Goal: Task Accomplishment & Management: Complete application form

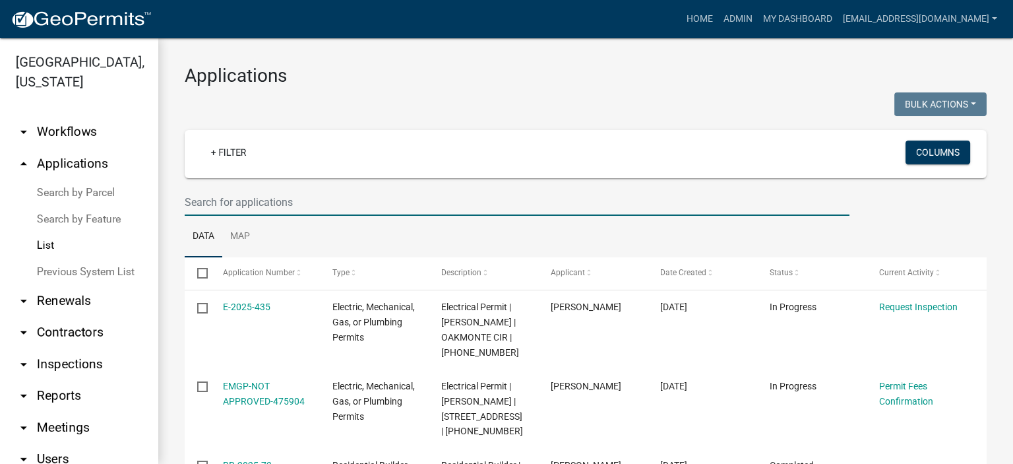
click at [319, 201] on input "text" at bounding box center [517, 202] width 665 height 27
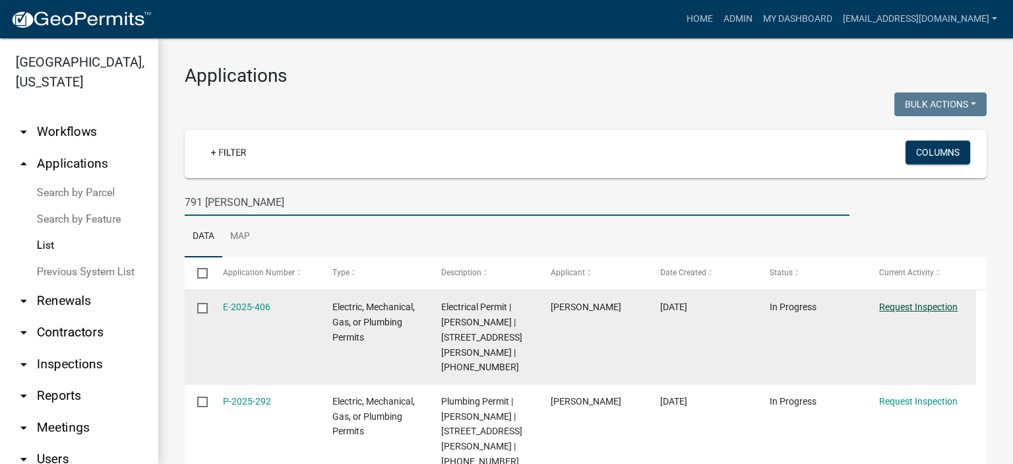
type input "791 [PERSON_NAME]"
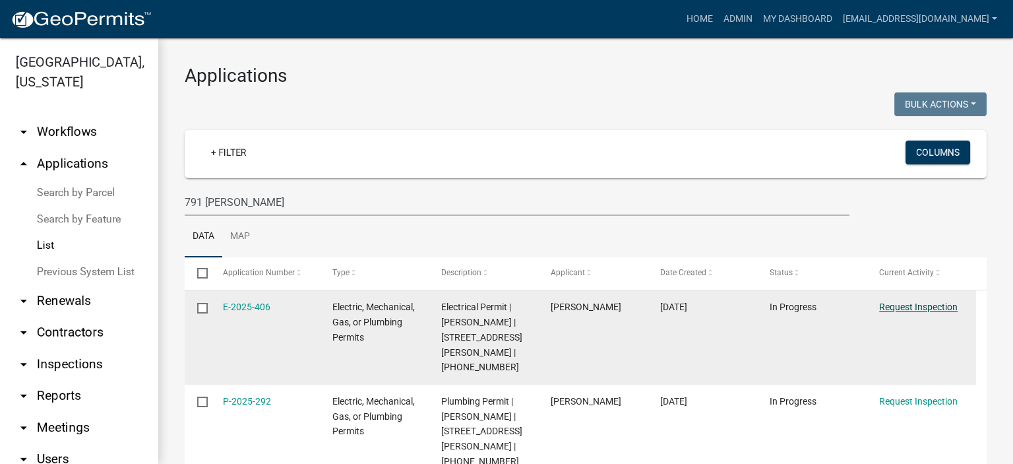
click at [575, 257] on link "Request Inspection" at bounding box center [918, 306] width 78 height 11
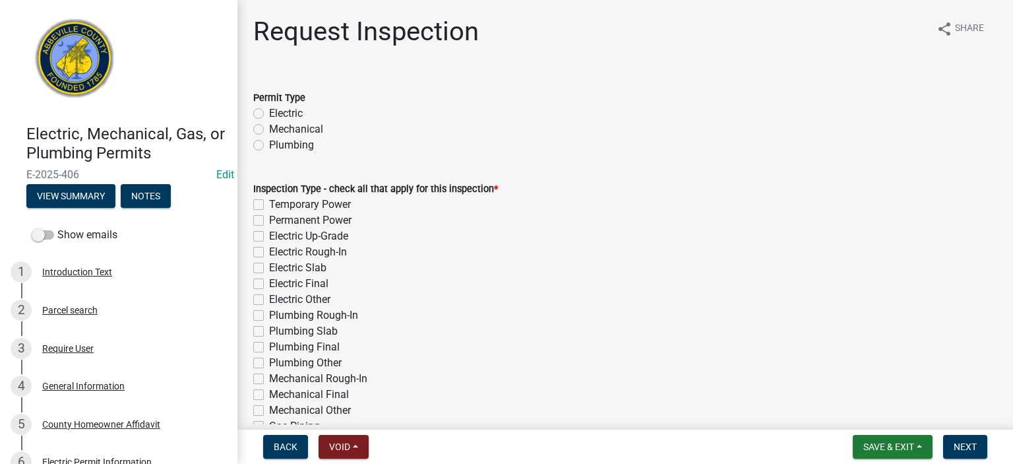
drag, startPoint x: 255, startPoint y: 114, endPoint x: 255, endPoint y: 125, distance: 11.2
click at [255, 123] on div "Permit Type Electric Mechanical Plumbing" at bounding box center [625, 121] width 744 height 63
click at [269, 205] on label "Temporary Power" at bounding box center [310, 205] width 82 height 16
click at [269, 205] on input "Temporary Power" at bounding box center [273, 201] width 9 height 9
checkbox input "true"
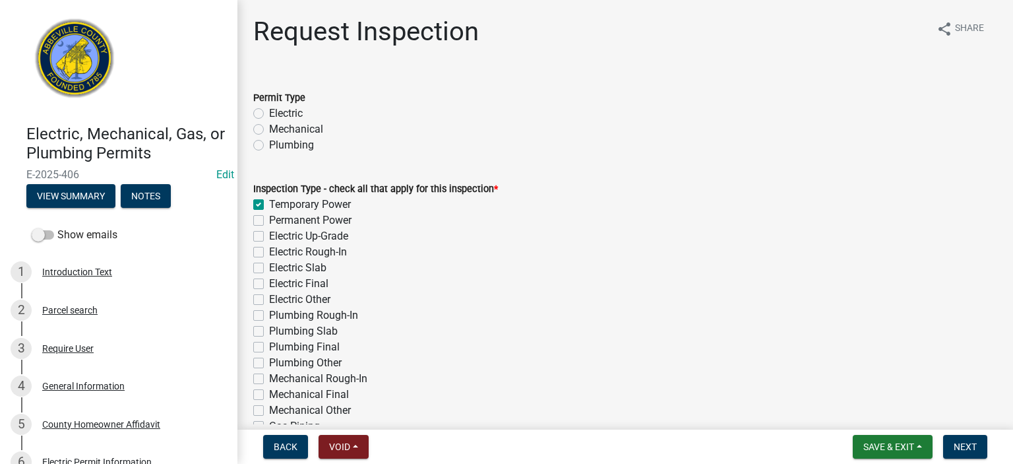
checkbox input "false"
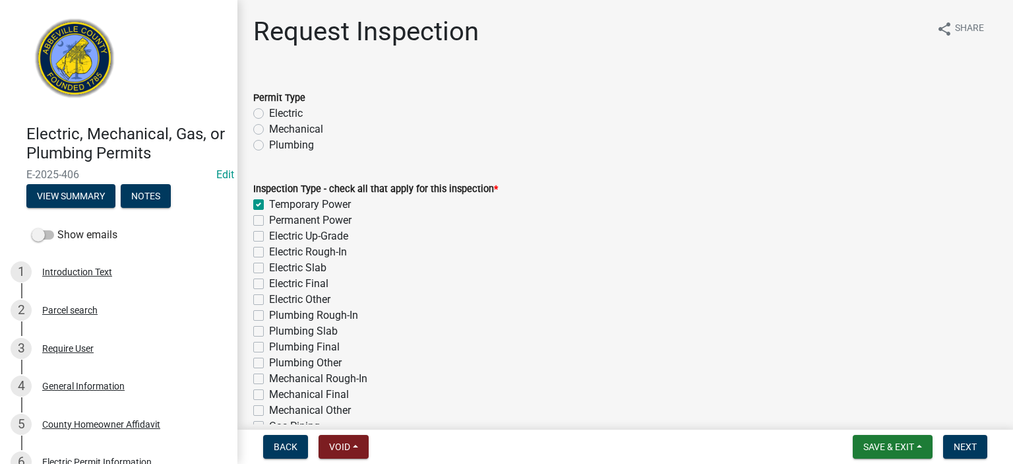
checkbox input "false"
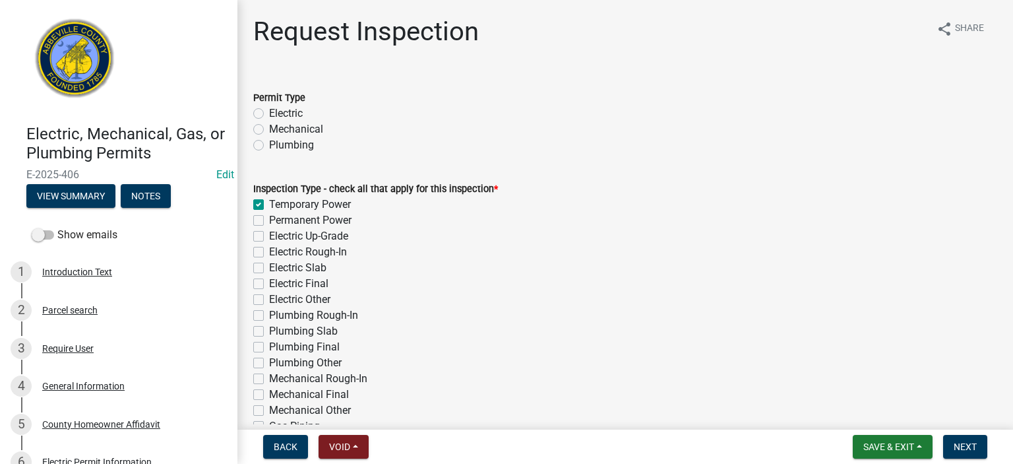
checkbox input "false"
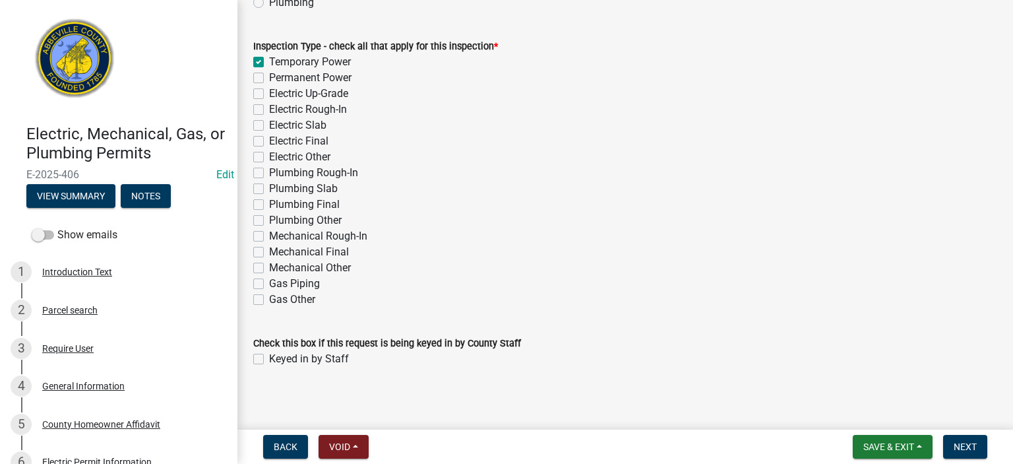
scroll to position [148, 0]
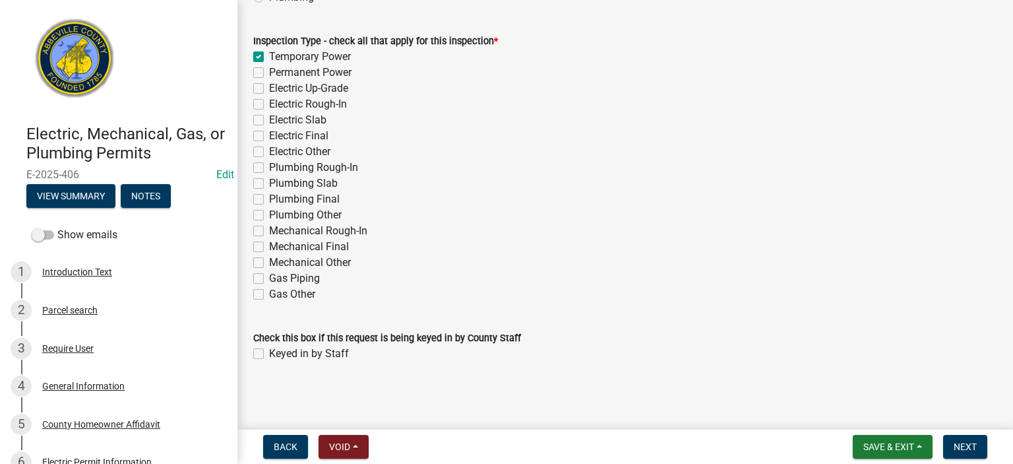
click at [269, 257] on label "Keyed in by Staff" at bounding box center [309, 354] width 80 height 16
click at [269, 257] on input "Keyed in by Staff" at bounding box center [273, 350] width 9 height 9
checkbox input "true"
click at [575, 257] on span "Next" at bounding box center [965, 446] width 23 height 11
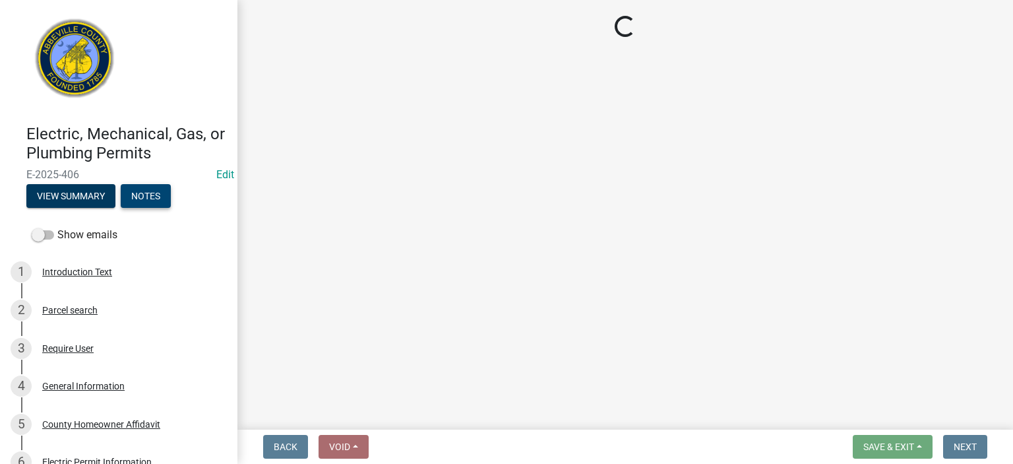
select select "896ec84b-7942-43b9-a78d-4f1554b7930c"
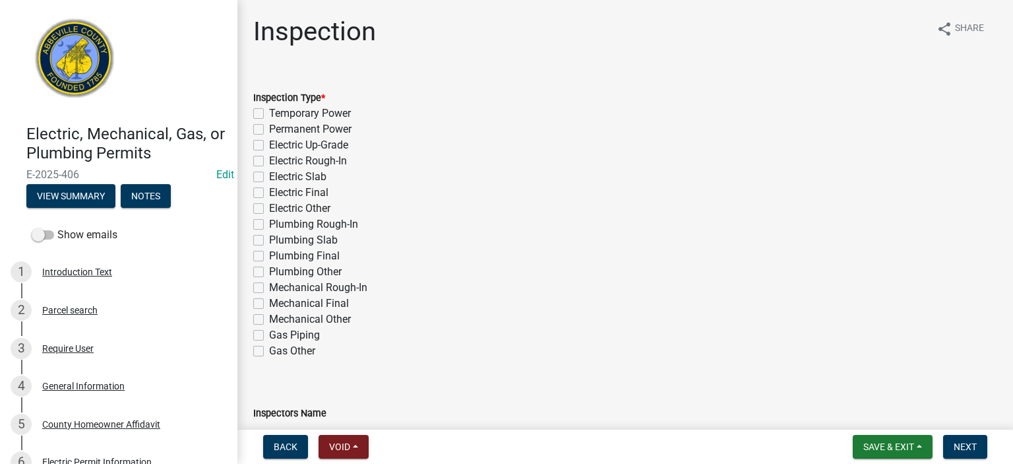
click at [264, 109] on div "Temporary Power" at bounding box center [625, 114] width 744 height 16
click at [269, 113] on label "Temporary Power" at bounding box center [310, 114] width 82 height 16
click at [269, 113] on input "Temporary Power" at bounding box center [273, 110] width 9 height 9
checkbox input "true"
checkbox input "false"
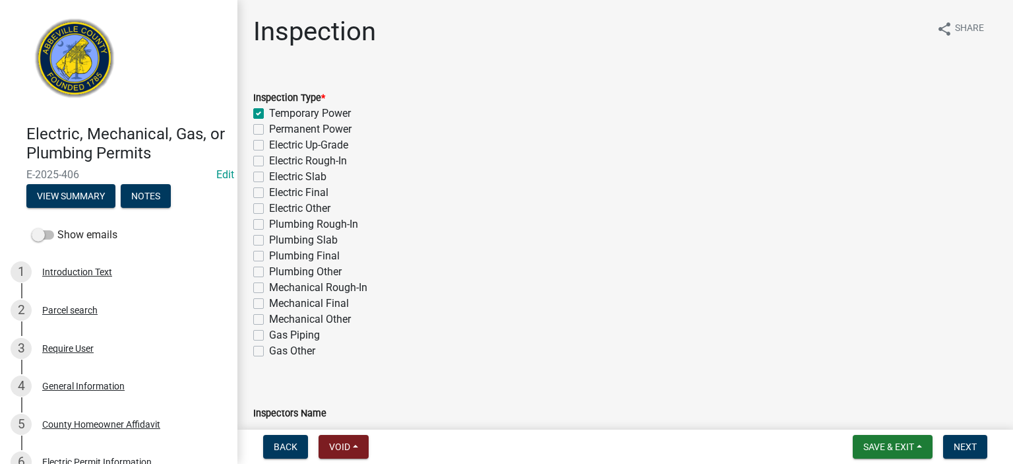
checkbox input "false"
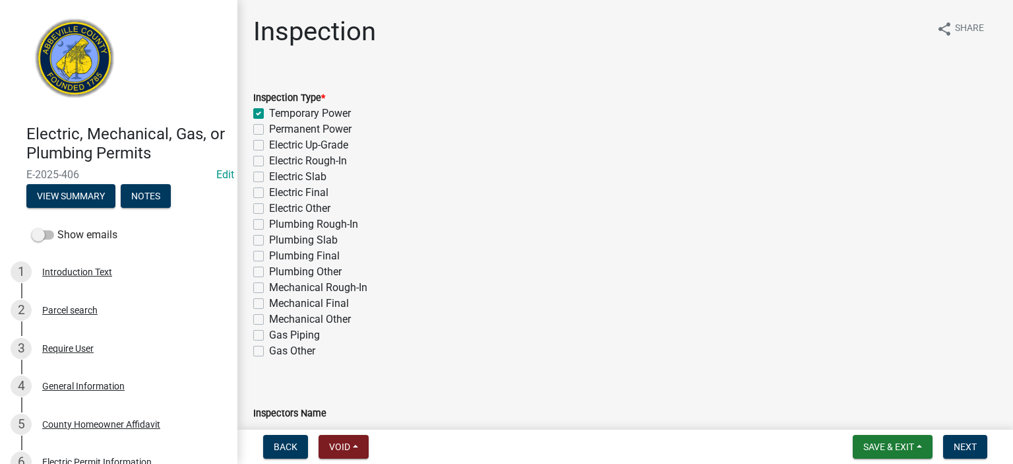
checkbox input "false"
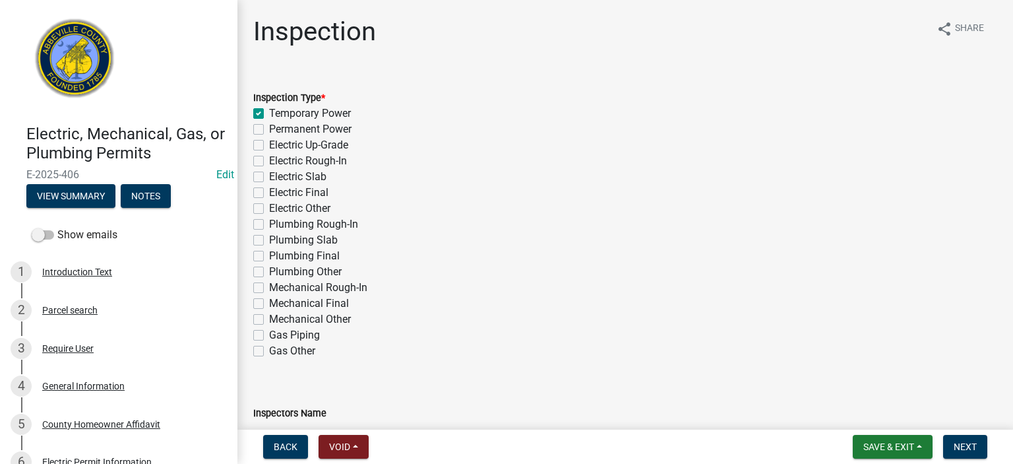
checkbox input "false"
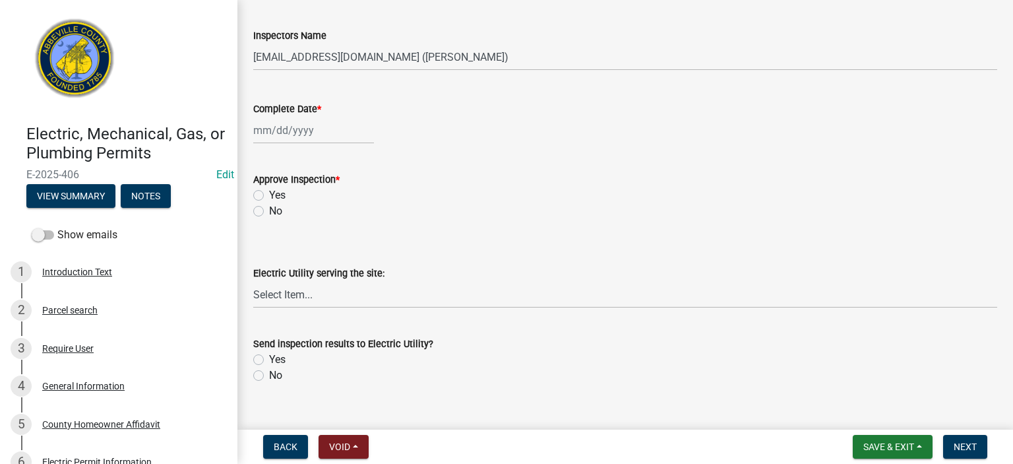
scroll to position [396, 0]
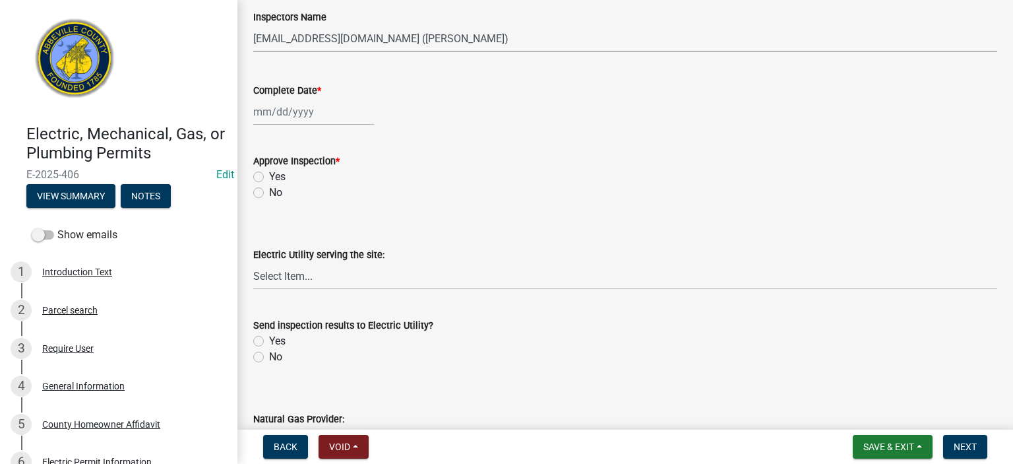
click at [501, 42] on select "Select Item... [EMAIL_ADDRESS][DOMAIN_NAME] ([PERSON_NAME]) [EMAIL_ADDRESS][DOM…" at bounding box center [625, 38] width 744 height 27
select select "56be3ac8-4e2d-49a7-9260-658958e29c03"
click at [253, 25] on select "Select Item... [EMAIL_ADDRESS][DOMAIN_NAME] ([PERSON_NAME]) [EMAIL_ADDRESS][DOM…" at bounding box center [625, 38] width 744 height 27
select select "9"
select select "2025"
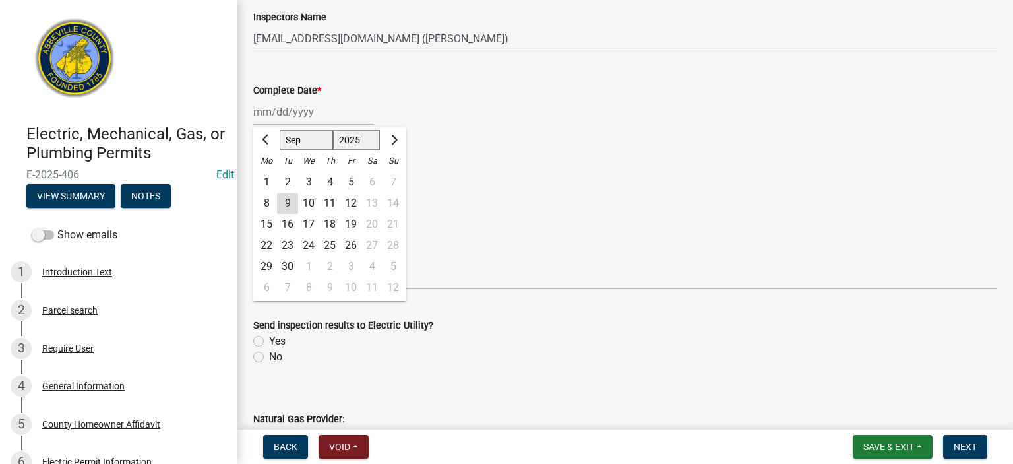
click at [318, 110] on div "[PERSON_NAME] Feb Mar Apr [PERSON_NAME][DATE] Oct Nov [DATE] 1526 1527 1528 152…" at bounding box center [313, 111] width 121 height 27
click at [287, 196] on div "9" at bounding box center [287, 203] width 21 height 21
type input "[DATE]"
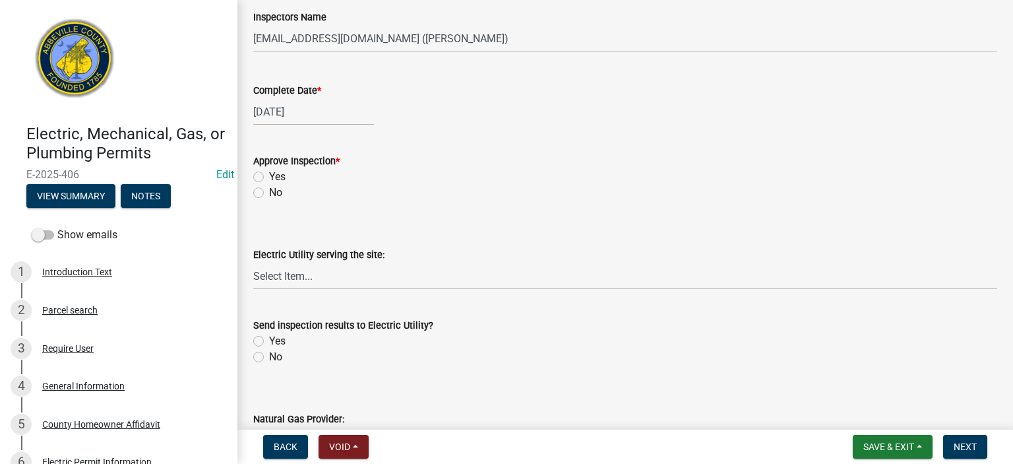
click at [269, 173] on label "Yes" at bounding box center [277, 177] width 16 height 16
click at [269, 173] on input "Yes" at bounding box center [273, 173] width 9 height 9
radio input "true"
click at [345, 257] on select "Select Item... Little River Electric Co-Op Laurens Electric Co-Op Duke Energy D…" at bounding box center [625, 276] width 744 height 27
click at [253, 257] on select "Select Item... Little River Electric Co-Op Laurens Electric Co-Op Duke Energy D…" at bounding box center [625, 276] width 744 height 27
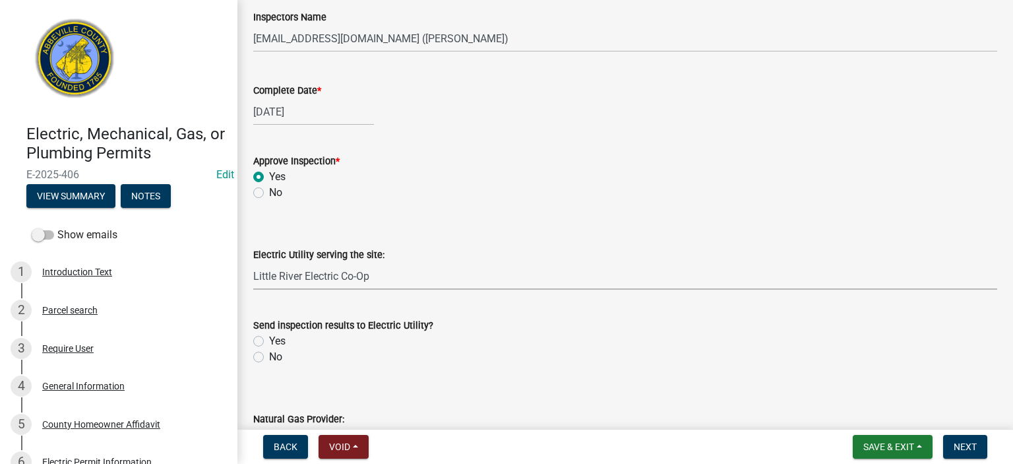
select select "bd80ec07-8d03-48b2-b776-9846ceba1ce7"
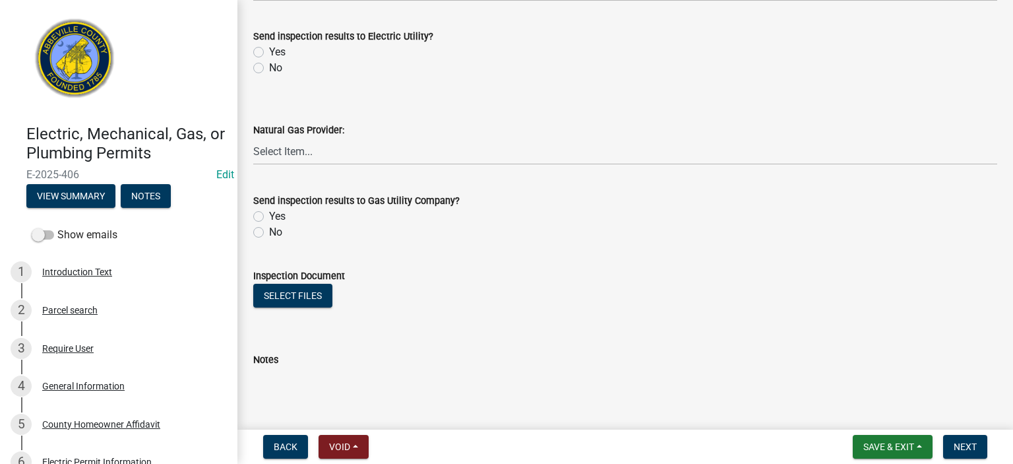
scroll to position [686, 0]
click at [269, 50] on label "Yes" at bounding box center [277, 51] width 16 height 16
click at [269, 50] on input "Yes" at bounding box center [273, 47] width 9 height 9
radio input "true"
click at [269, 229] on label "No" at bounding box center [275, 231] width 13 height 16
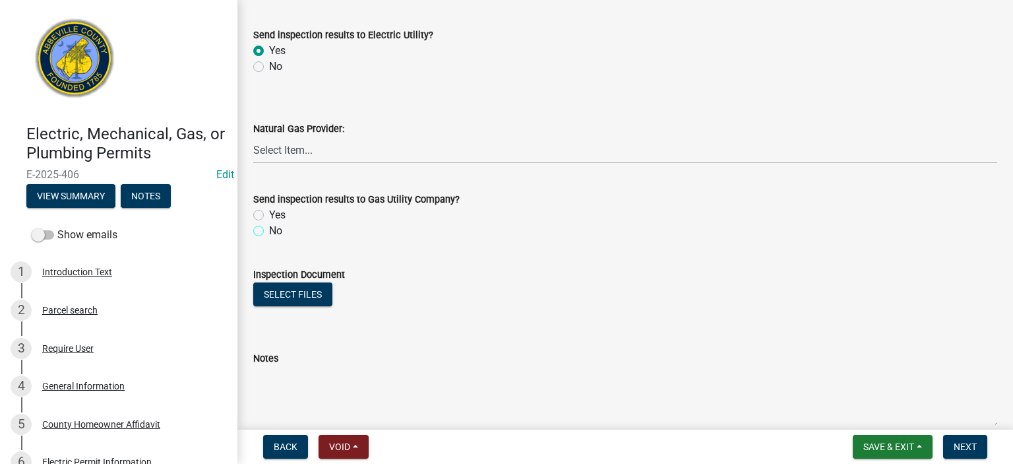
click at [269, 229] on input "No" at bounding box center [273, 227] width 9 height 9
radio input "true"
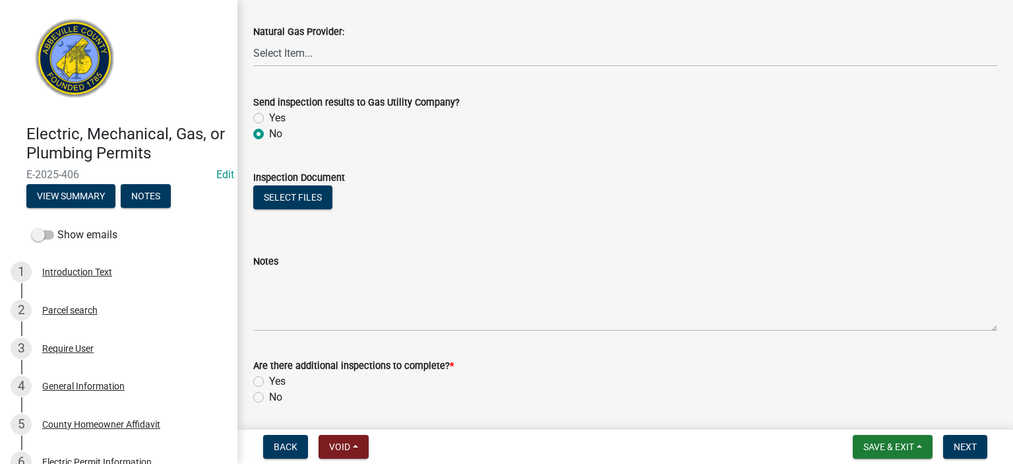
scroll to position [827, 0]
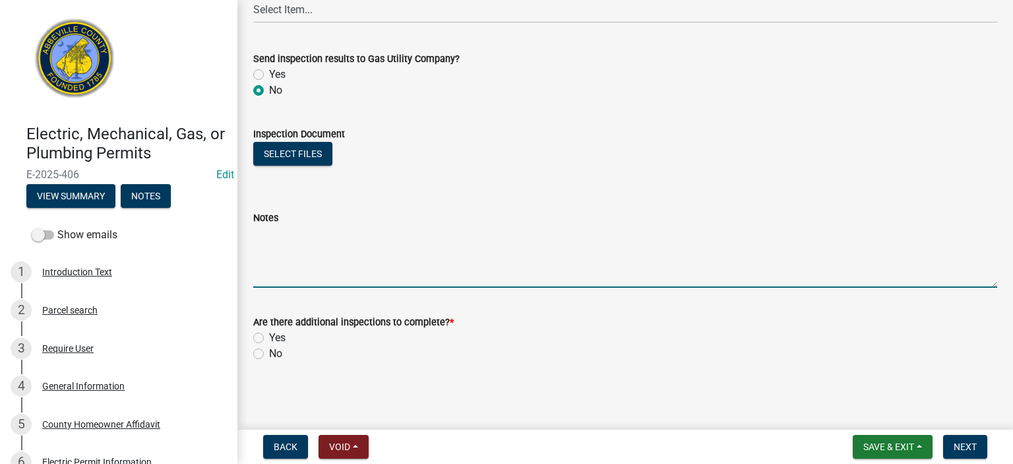
click at [336, 235] on textarea "Notes" at bounding box center [625, 257] width 744 height 62
type textarea "a"
click at [515, 235] on textarea "APPROVED for overhead connection to temp pole for costruction of" at bounding box center [625, 257] width 744 height 62
click at [575, 239] on textarea "APPROVED for overhead connection to temp pole for construction of" at bounding box center [625, 257] width 744 height 62
type textarea "APPROVED for overhead connection to temp pole for construction of building."
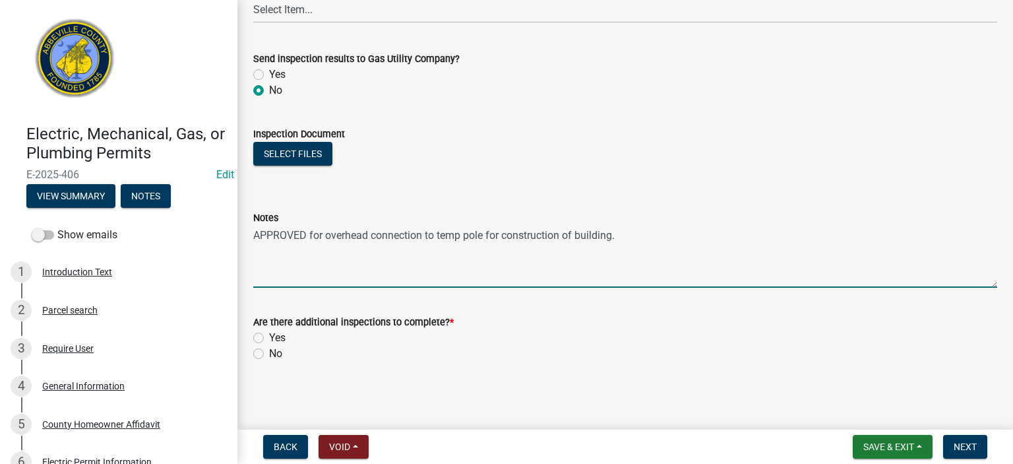
click at [269, 257] on label "Yes" at bounding box center [277, 338] width 16 height 16
click at [269, 257] on input "Yes" at bounding box center [273, 334] width 9 height 9
radio input "true"
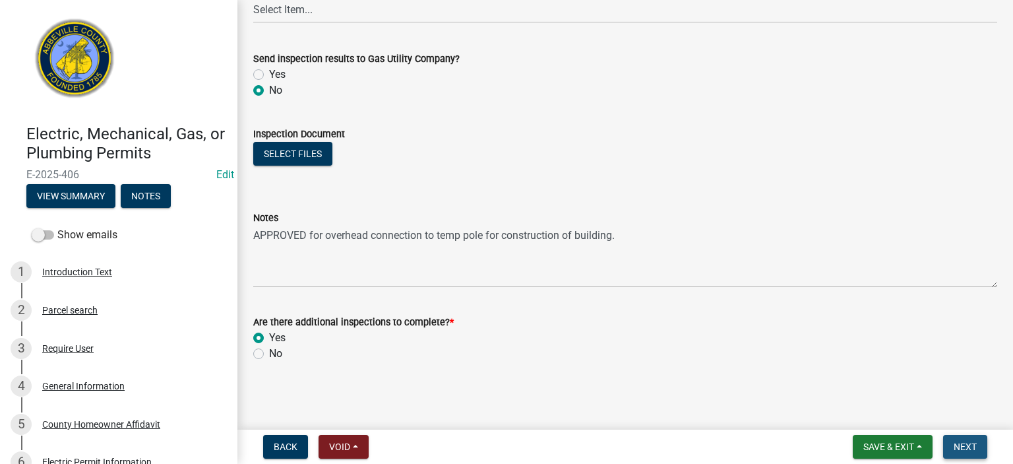
click at [575, 257] on span "Next" at bounding box center [965, 446] width 23 height 11
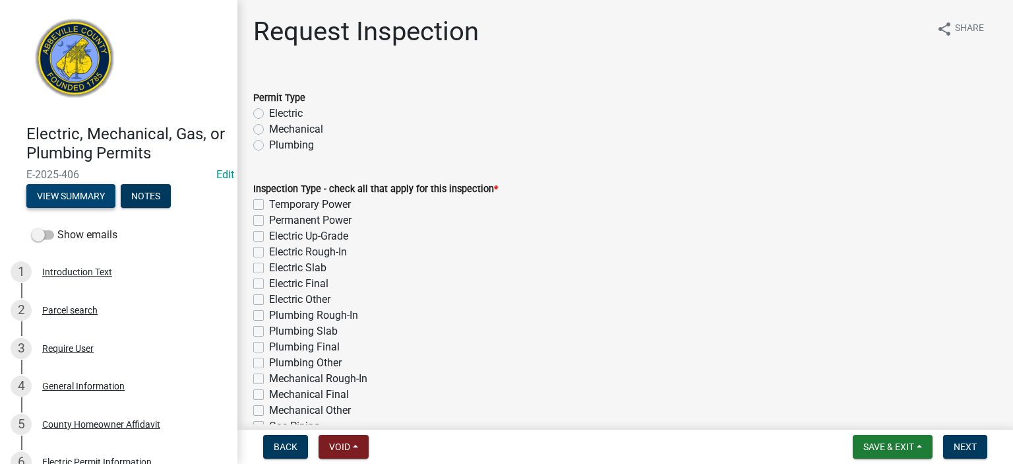
click at [71, 192] on button "View Summary" at bounding box center [70, 196] width 89 height 24
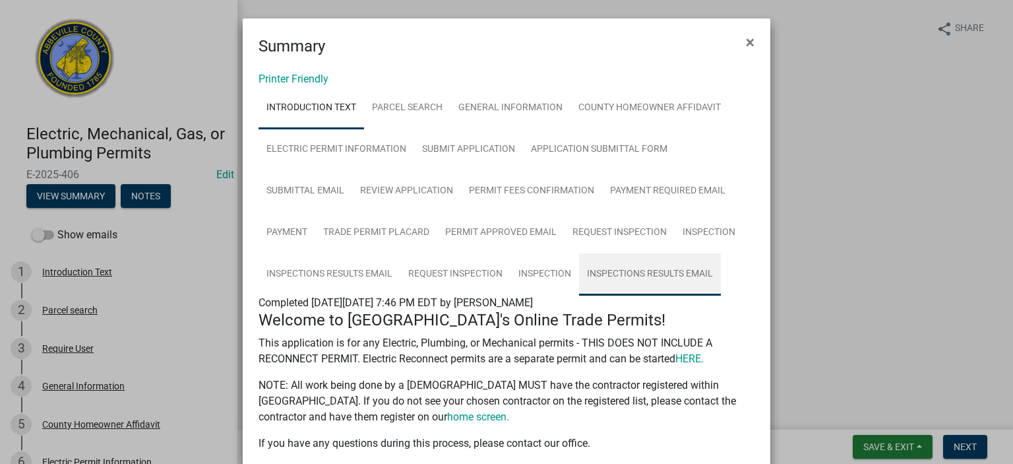
click at [575, 257] on link "Inspections Results Email" at bounding box center [650, 274] width 142 height 42
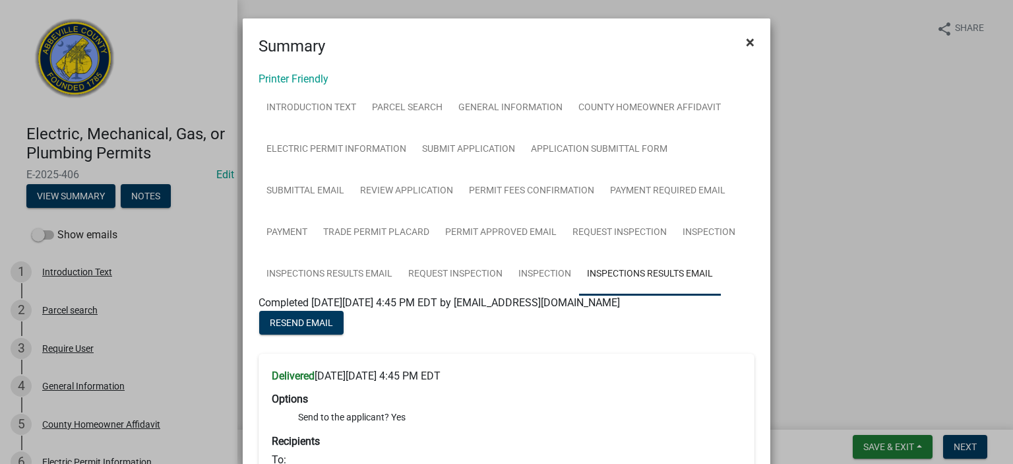
click at [575, 42] on span "×" at bounding box center [750, 42] width 9 height 18
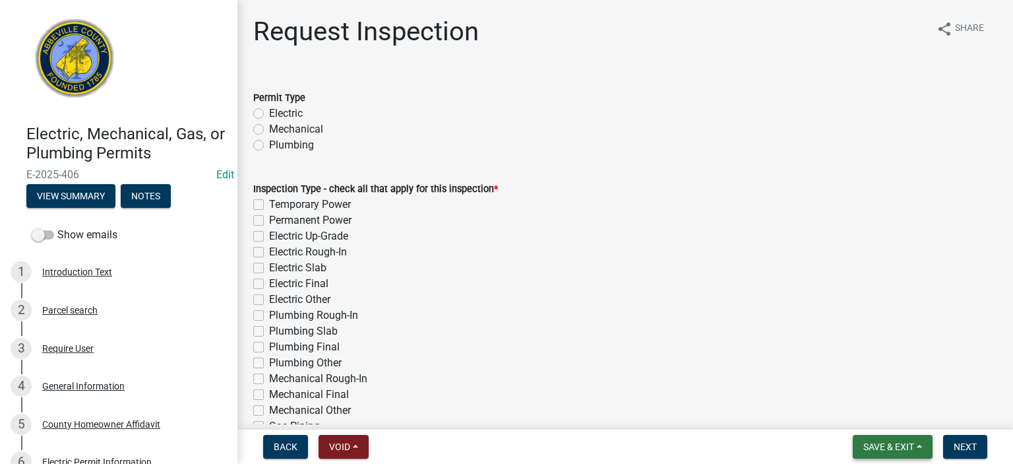
click at [575, 257] on span "Save & Exit" at bounding box center [888, 446] width 51 height 11
click at [575, 257] on button "Save & Exit" at bounding box center [880, 412] width 106 height 32
